Goal: Information Seeking & Learning: Understand process/instructions

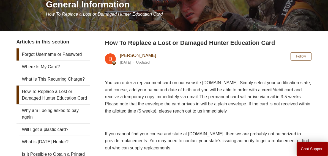
scroll to position [83, 0]
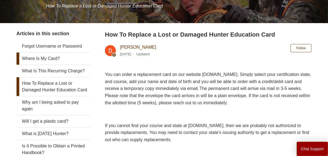
click at [45, 59] on link "Where Is My Card?" at bounding box center [54, 59] width 74 height 12
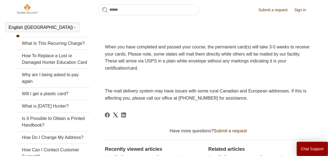
scroll to position [82, 0]
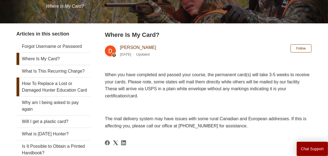
click at [43, 90] on link "How To Replace a Lost or Damaged Hunter Education Card" at bounding box center [54, 87] width 74 height 19
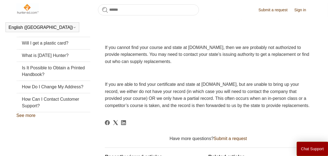
scroll to position [150, 0]
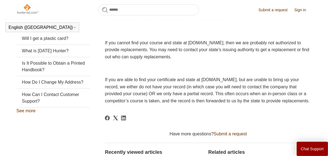
click at [224, 87] on span "If you are able to find your certificate and state at ILostMyCard.com, but are …" at bounding box center [207, 90] width 205 height 26
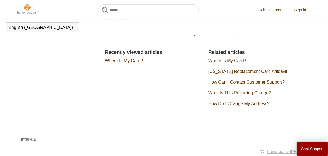
scroll to position [264, 0]
click at [225, 61] on link "Where Is My Card?" at bounding box center [227, 60] width 38 height 5
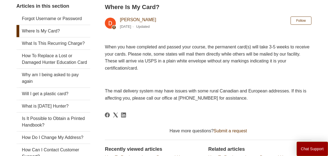
scroll to position [95, 0]
